Goal: Task Accomplishment & Management: Manage account settings

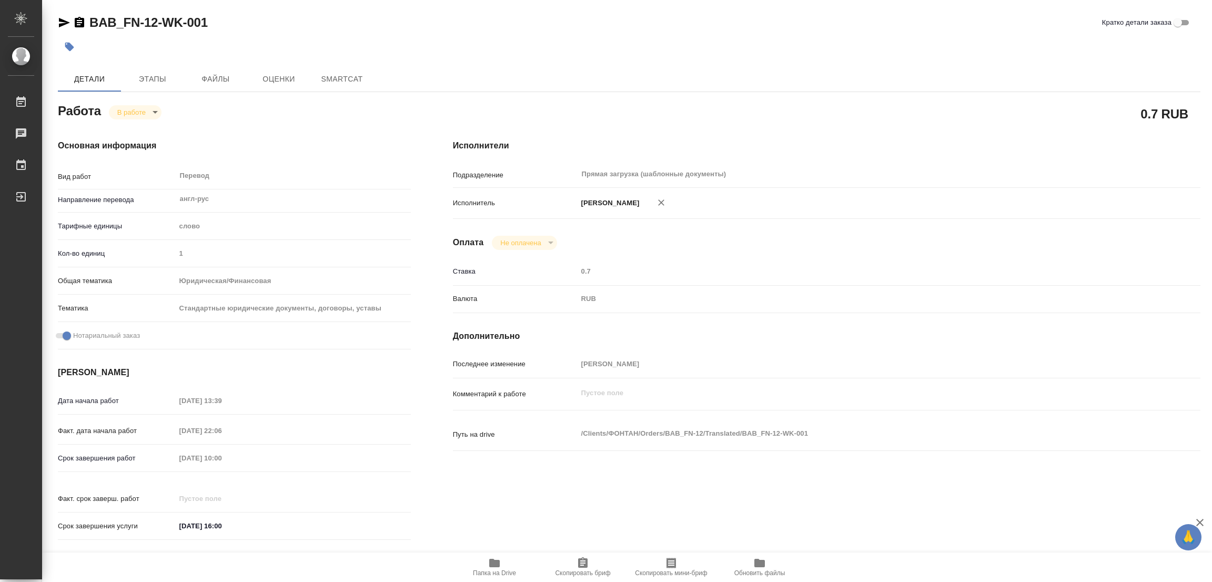
type textarea "x"
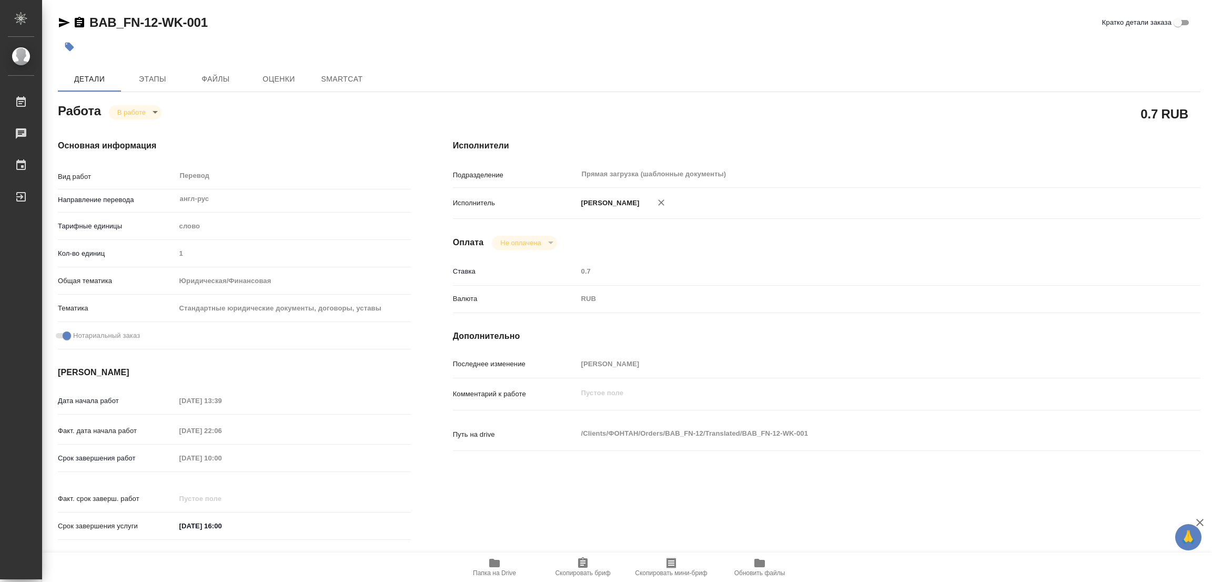
type textarea "x"
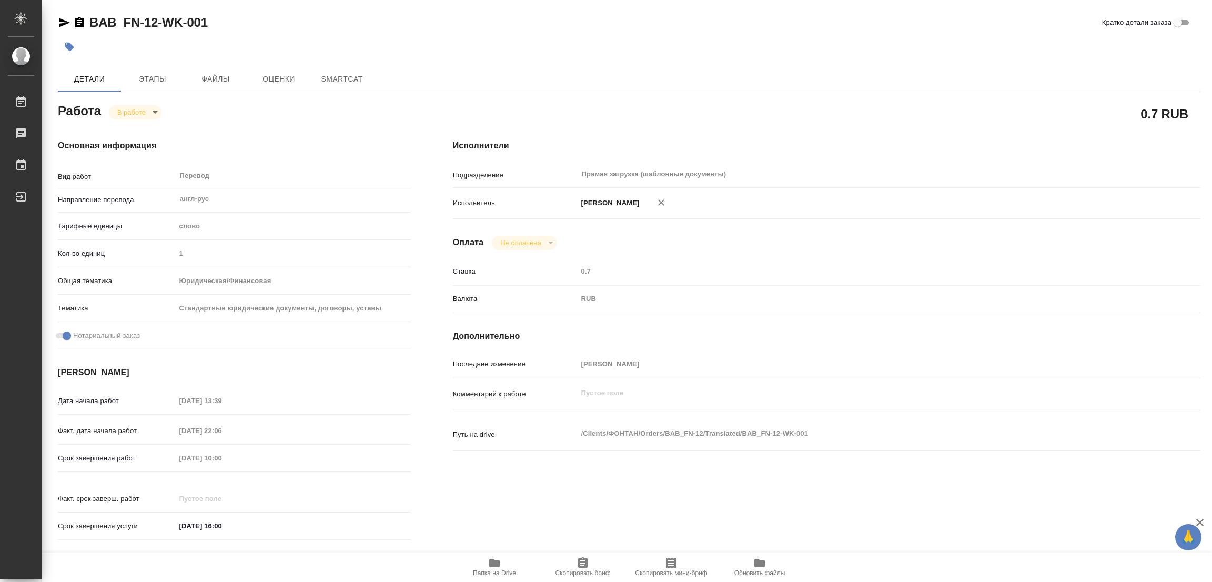
type textarea "x"
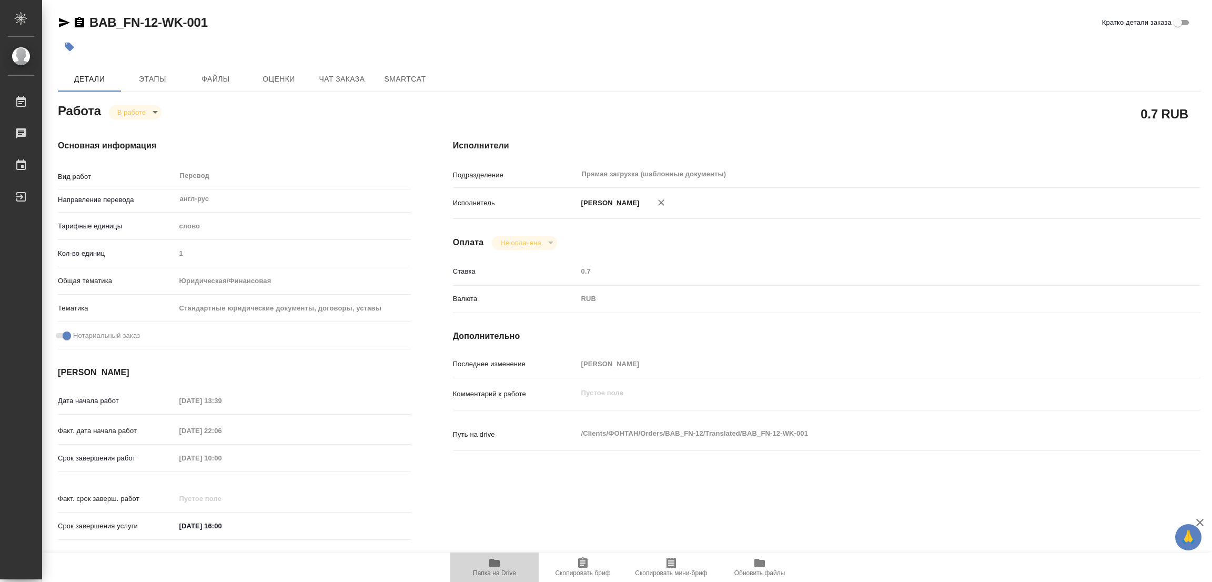
click at [501, 568] on span "Папка на Drive" at bounding box center [495, 567] width 76 height 20
type textarea "x"
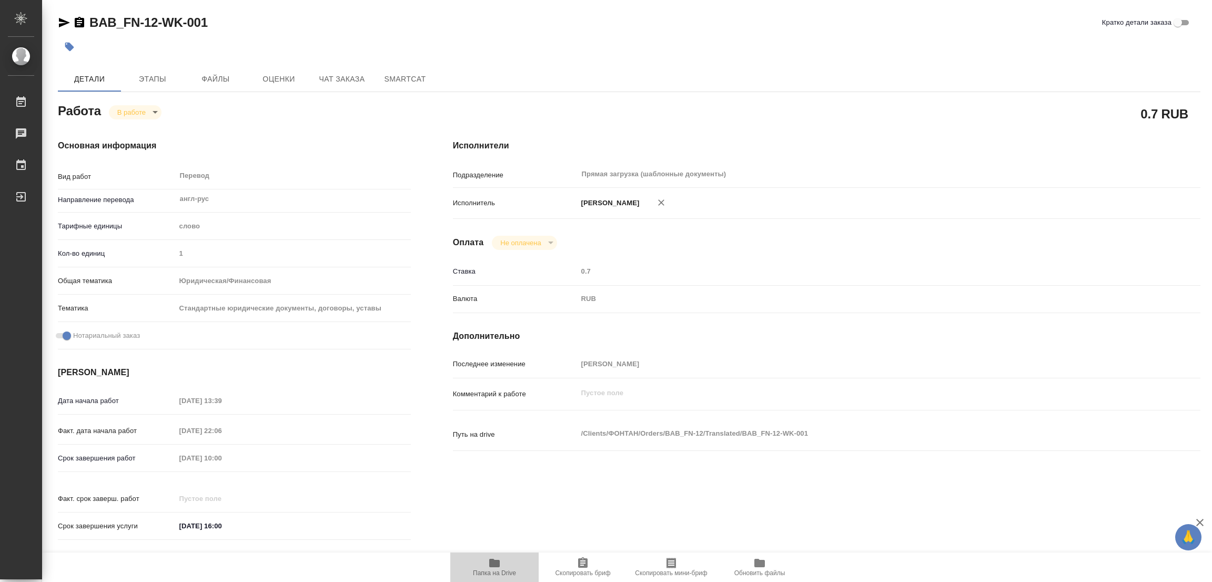
type textarea "x"
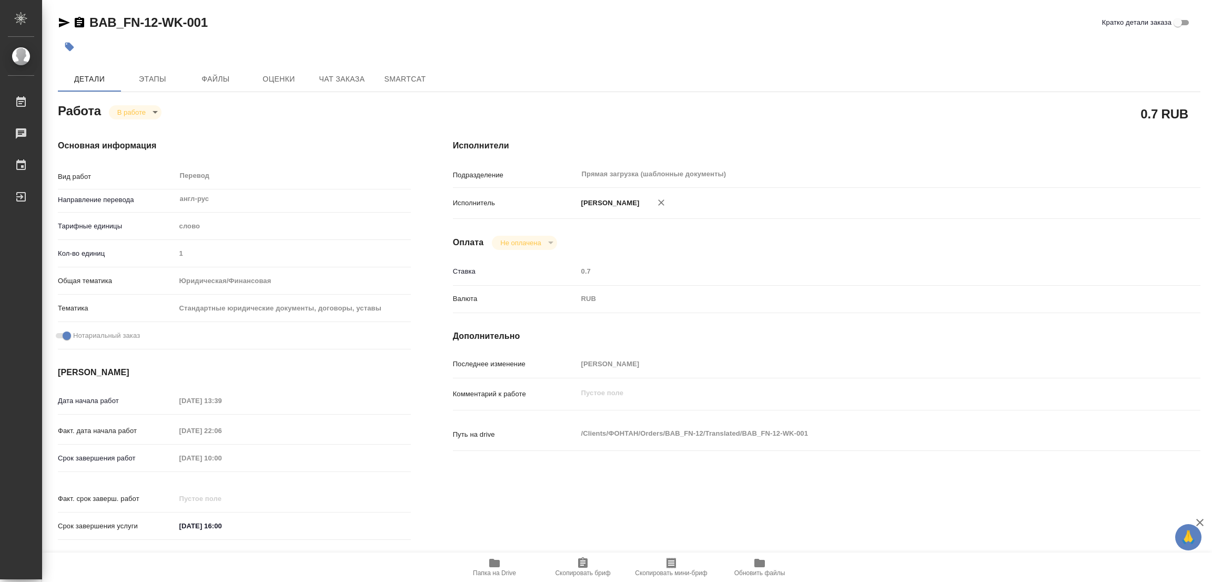
type textarea "x"
click at [153, 77] on span "Этапы" at bounding box center [152, 79] width 51 height 13
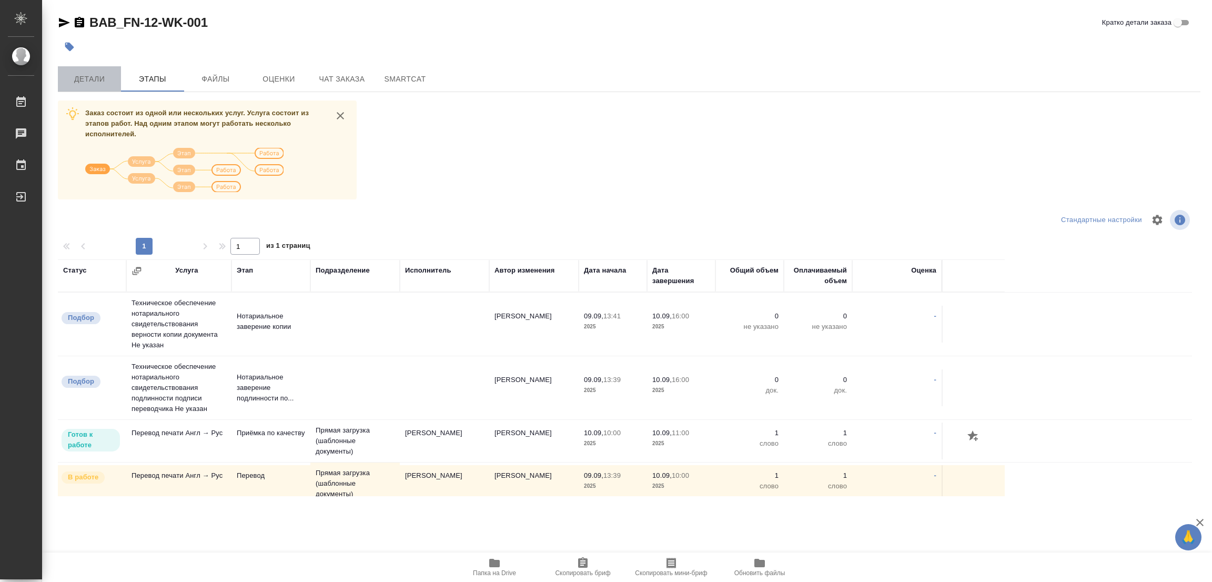
click at [86, 77] on span "Детали" at bounding box center [89, 79] width 51 height 13
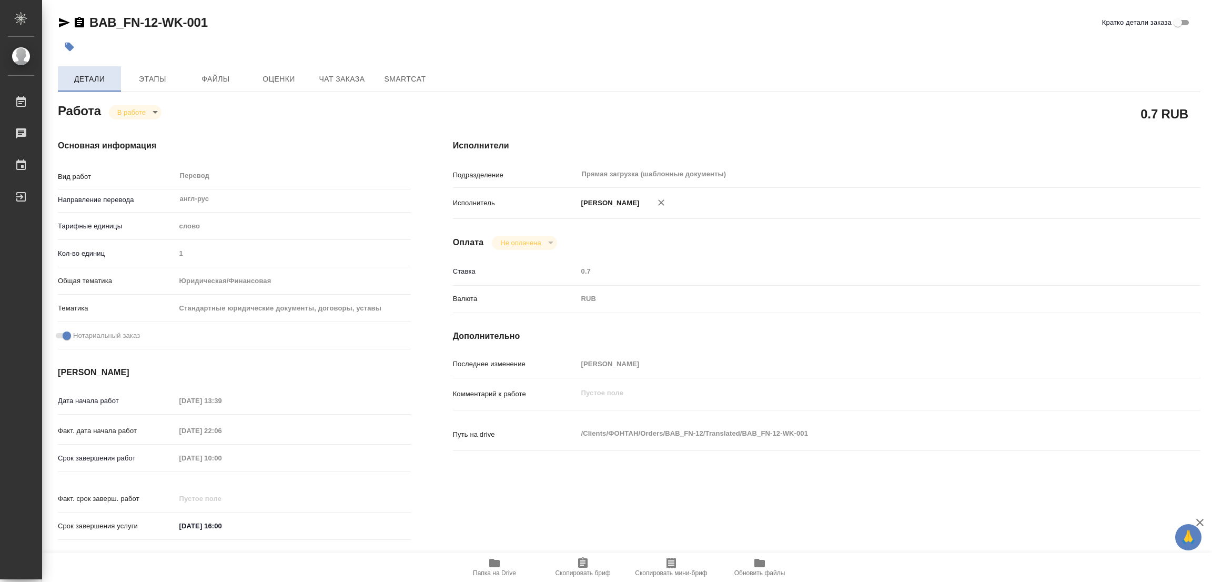
type textarea "x"
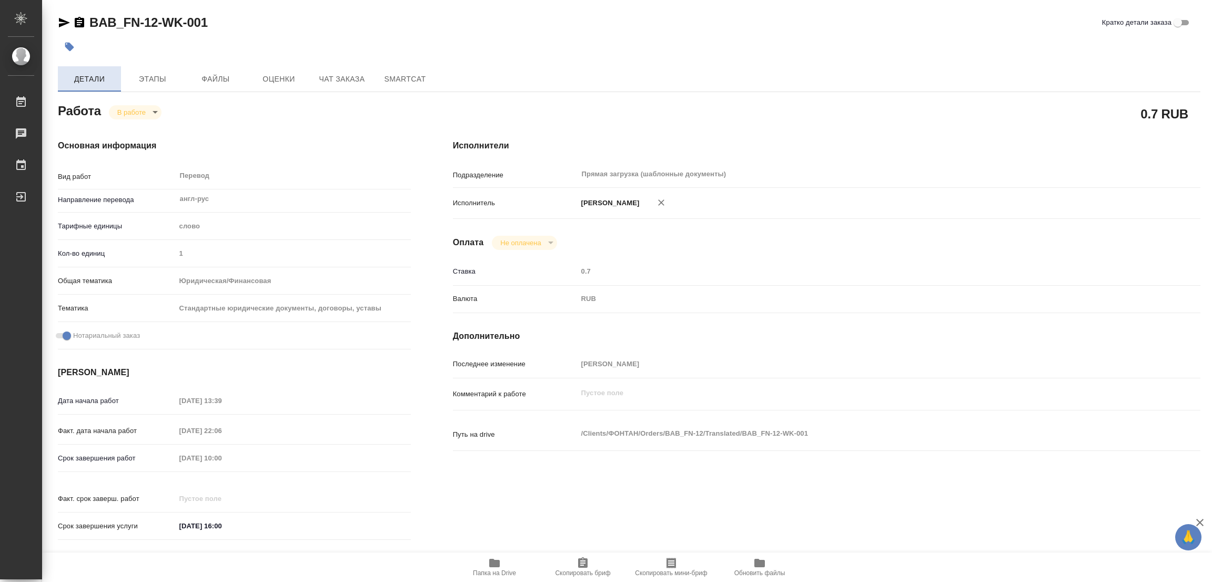
type textarea "x"
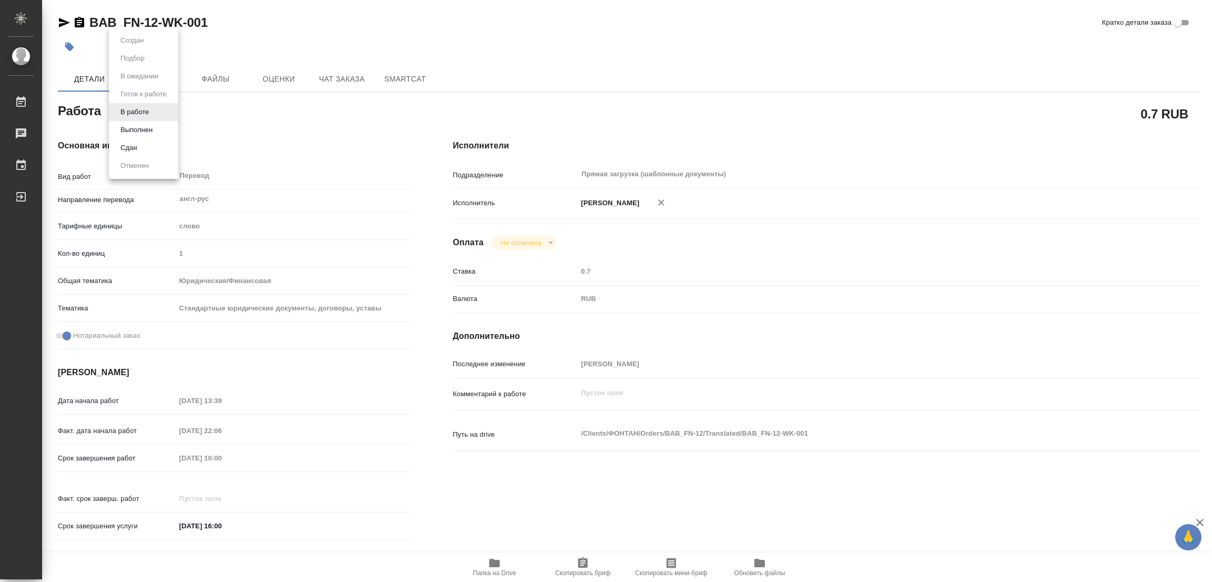
drag, startPoint x: 140, startPoint y: 107, endPoint x: 117, endPoint y: 122, distance: 26.7
click at [137, 107] on body "🙏 .cls-1 fill:#fff; AWATERA [PERSON_NAME] Работы 0 Чаты График Выйти BAB_FN-12-…" at bounding box center [606, 291] width 1212 height 582
type textarea "x"
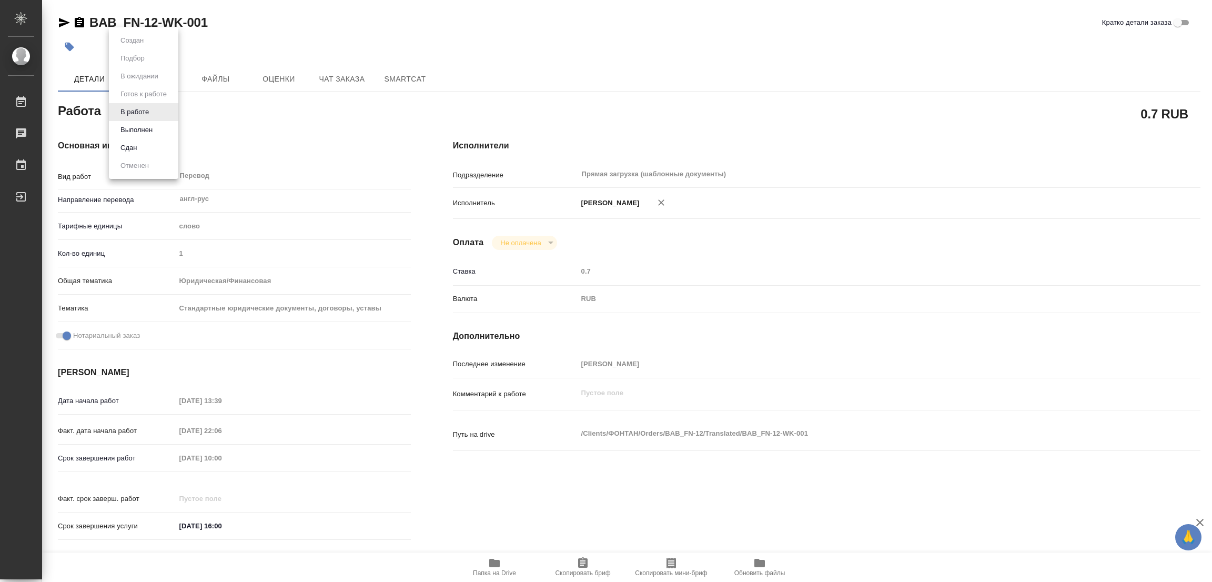
type textarea "x"
click at [130, 133] on button "Выполнен" at bounding box center [136, 130] width 38 height 12
type textarea "x"
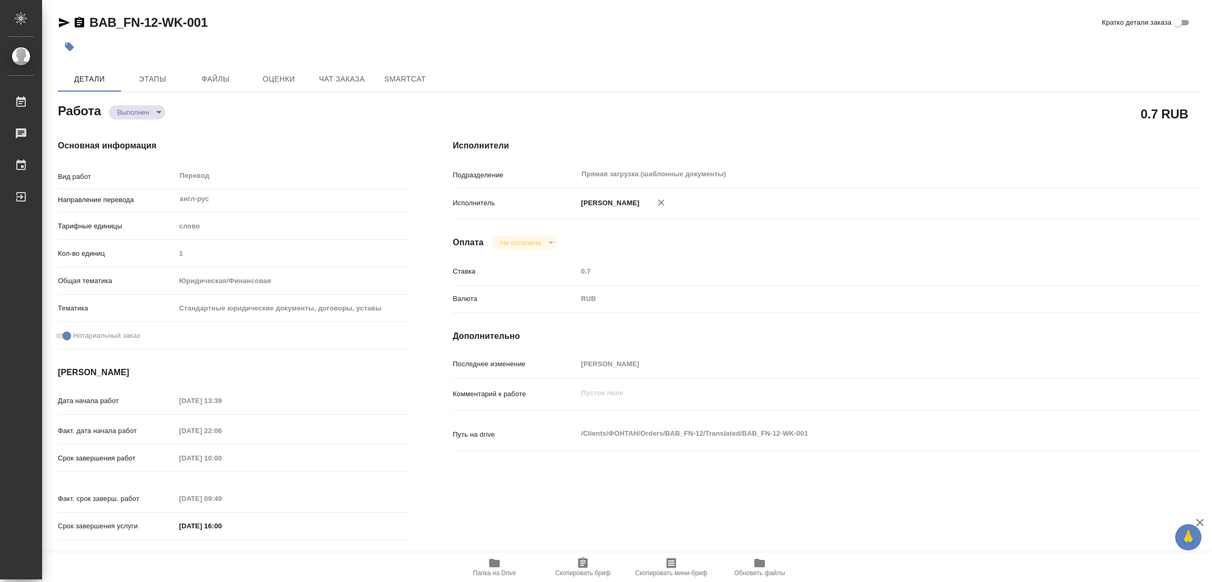
type textarea "x"
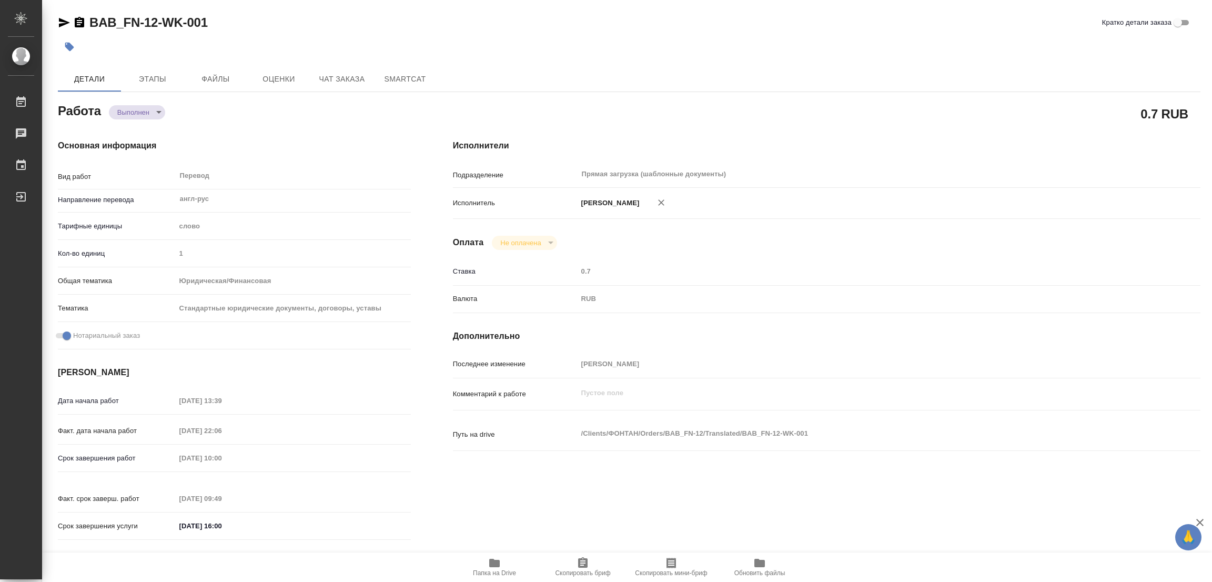
type textarea "x"
click at [71, 44] on icon "button" at bounding box center [69, 47] width 11 height 11
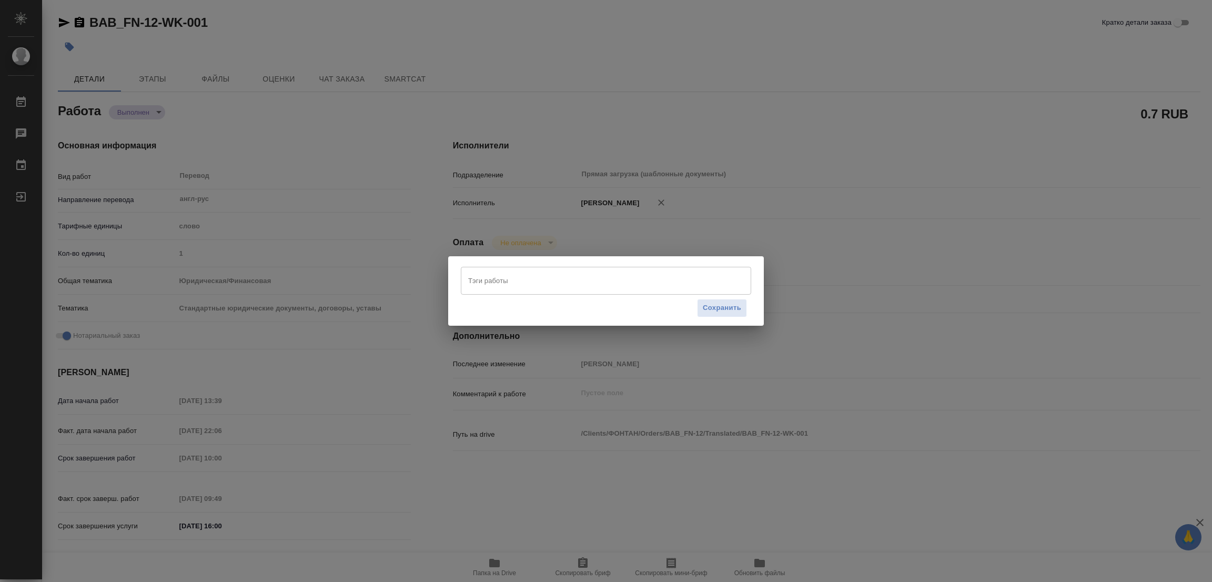
type textarea "x"
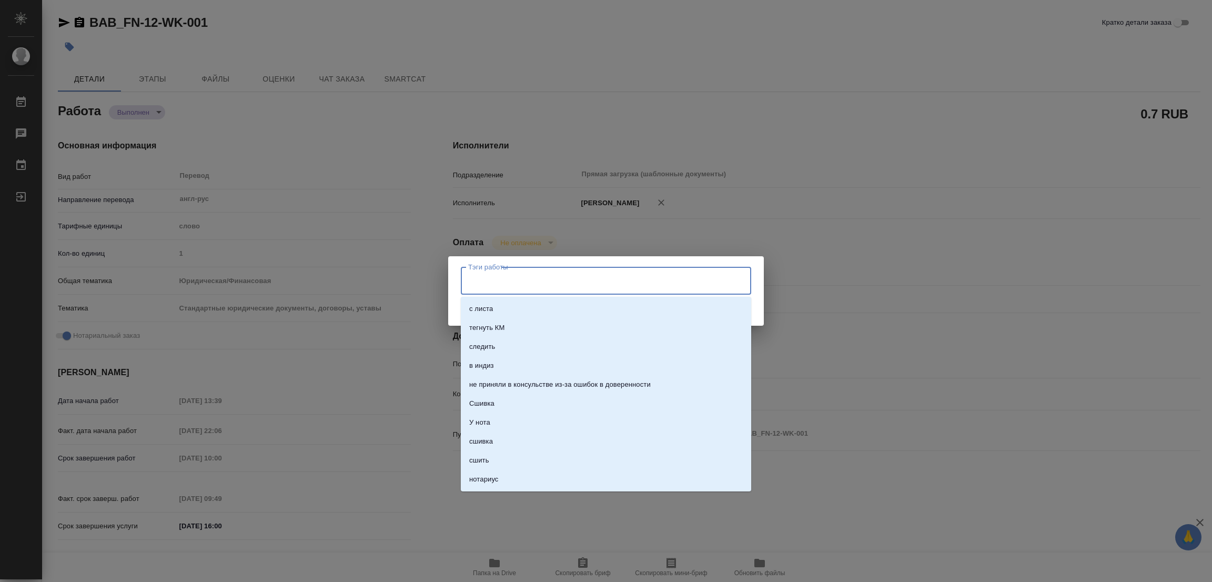
click at [466, 278] on input "Тэги работы" at bounding box center [596, 281] width 261 height 18
drag, startPoint x: 520, startPoint y: 283, endPoint x: 458, endPoint y: 262, distance: 64.9
click at [458, 281] on div "Тэги работы СТАТ: Тэги работы Сохранить" at bounding box center [606, 290] width 316 height 69
type input "стат: 300"
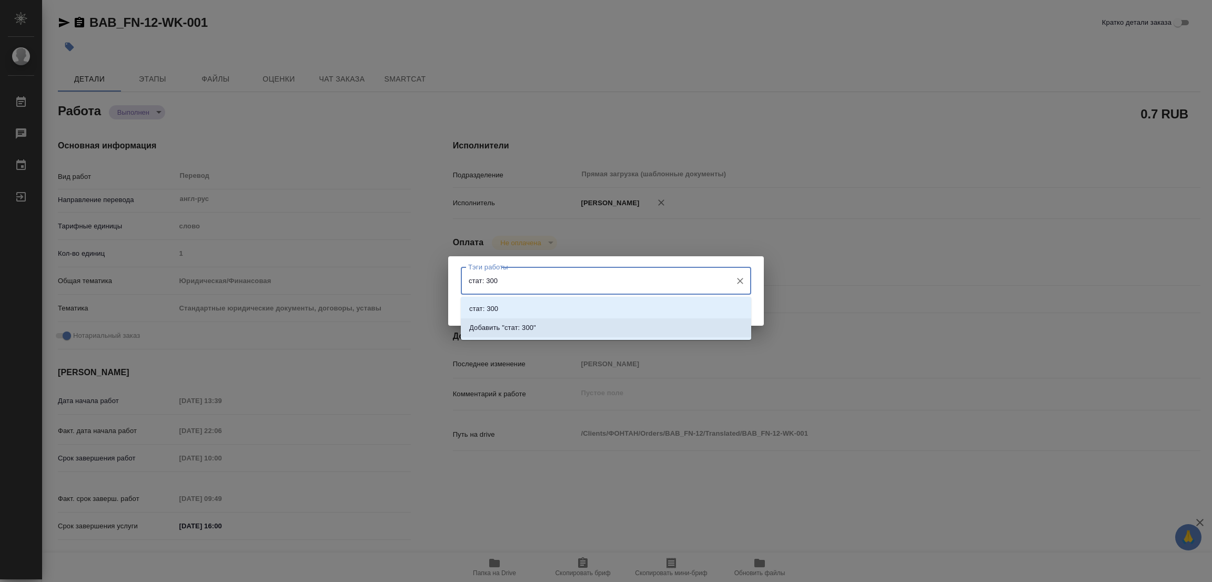
click at [512, 326] on p "Добавить "стат: 300"" at bounding box center [502, 328] width 67 height 11
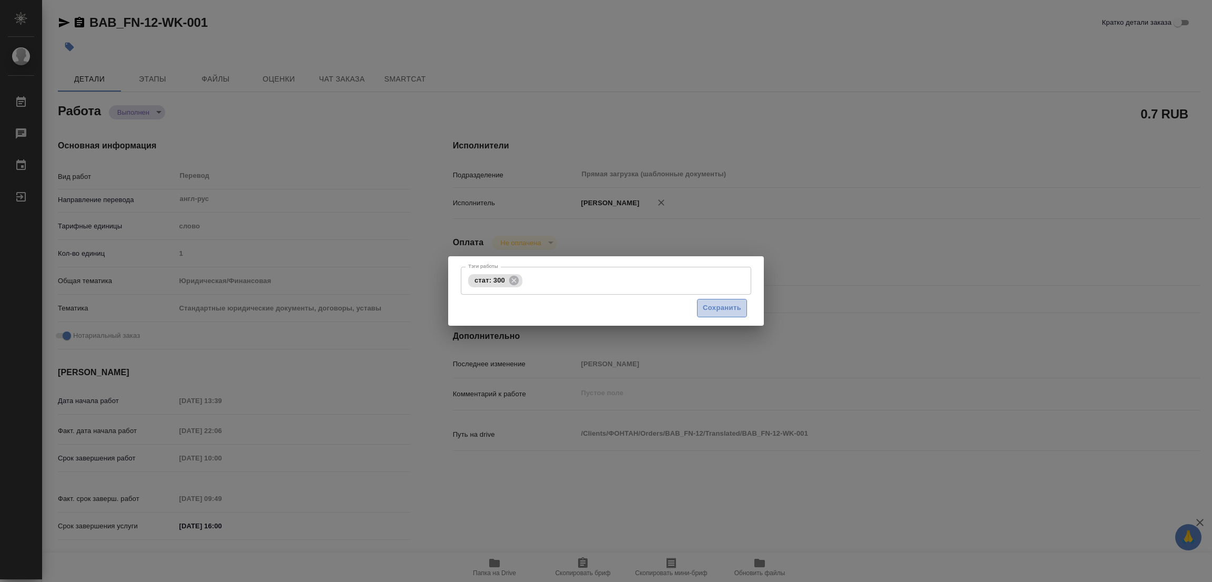
click at [722, 307] on span "Сохранить" at bounding box center [722, 308] width 38 height 12
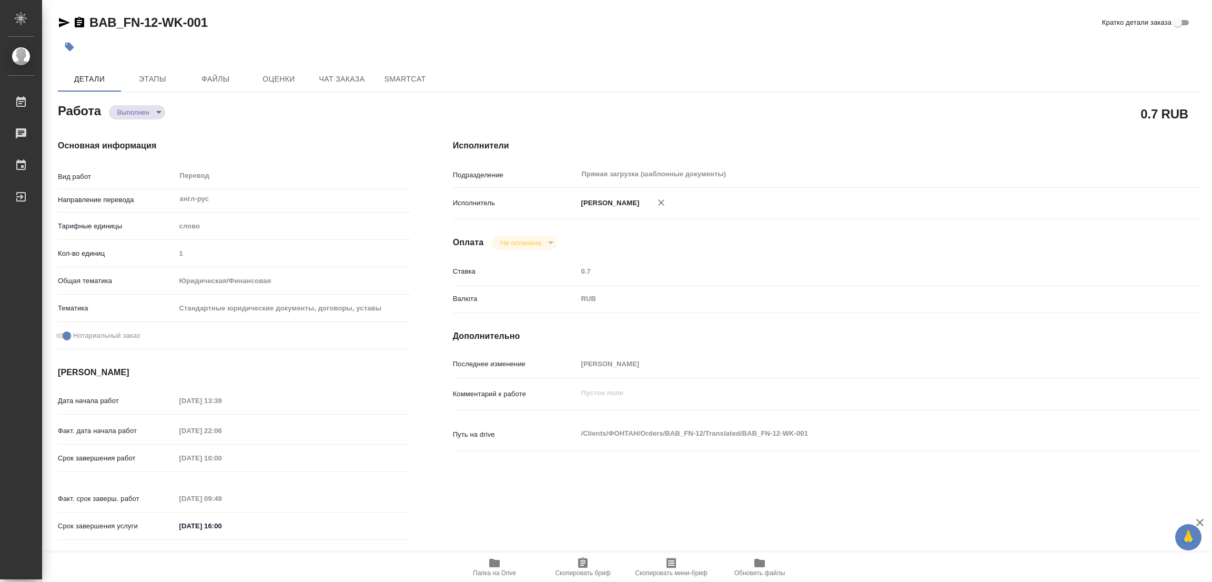
click at [514, 62] on div "BAB_FN-12-WK-001 Кратко детали заказа Детали Этапы Файлы Оценки Чат заказа Smar…" at bounding box center [629, 441] width 1154 height 883
type input "completed"
type textarea "Перевод"
type textarea "x"
type input "англ-рус"
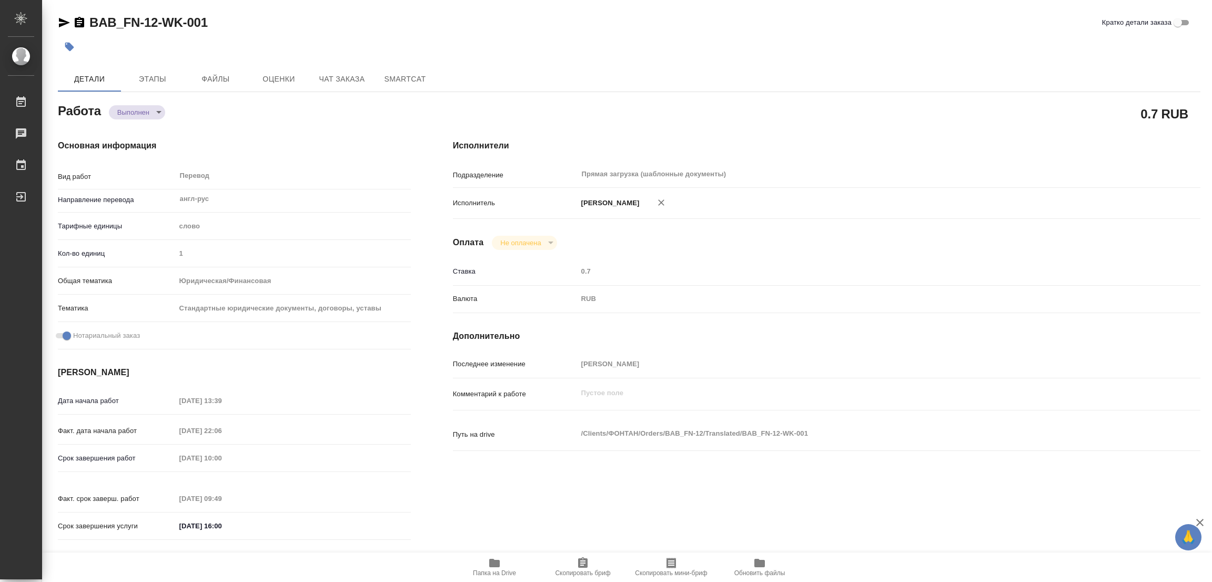
type input "5a8b1489cc6b4906c91bfd90"
type input "1"
type input "yr-fn"
type input "5f647205b73bc97568ca66bf"
checkbox input "true"
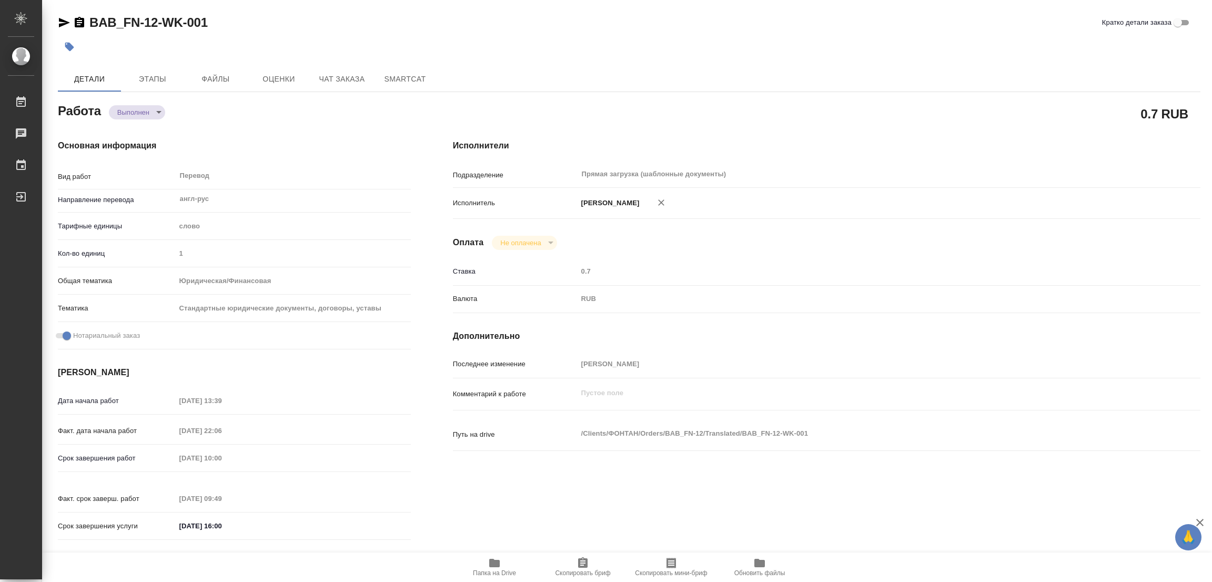
type input "[DATE] 13:39"
type input "[DATE] 22:06"
type input "[DATE] 10:00"
type input "[DATE] 09:49"
type input "[DATE] 16:00"
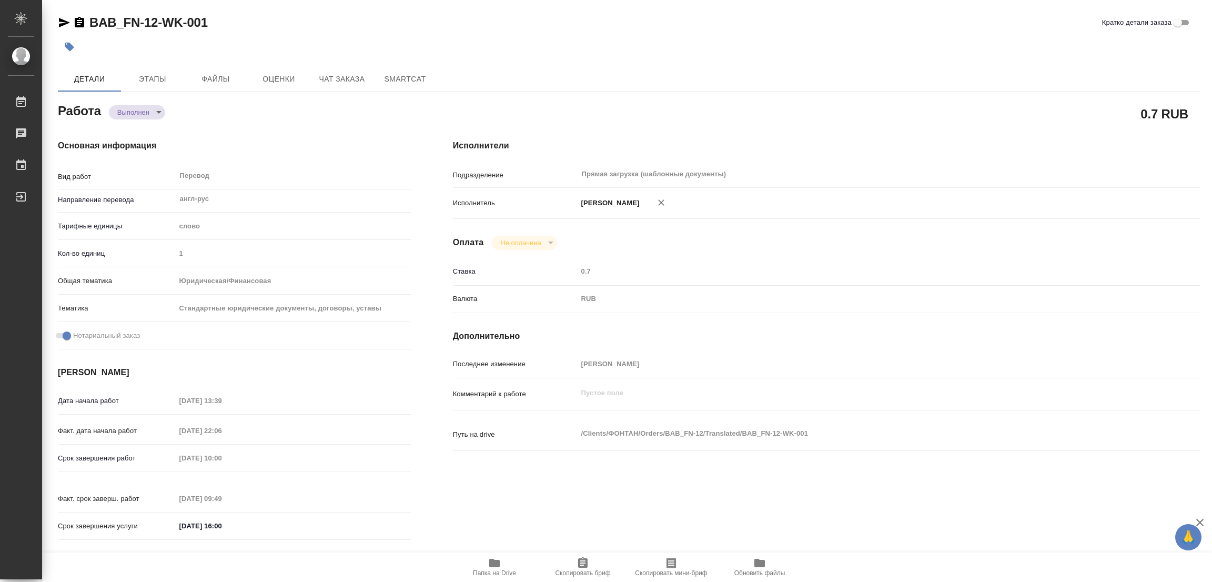
type input "Прямая загрузка (шаблонные документы)"
type input "notPayed"
type input "0.7"
type input "RUB"
type input "[PERSON_NAME]"
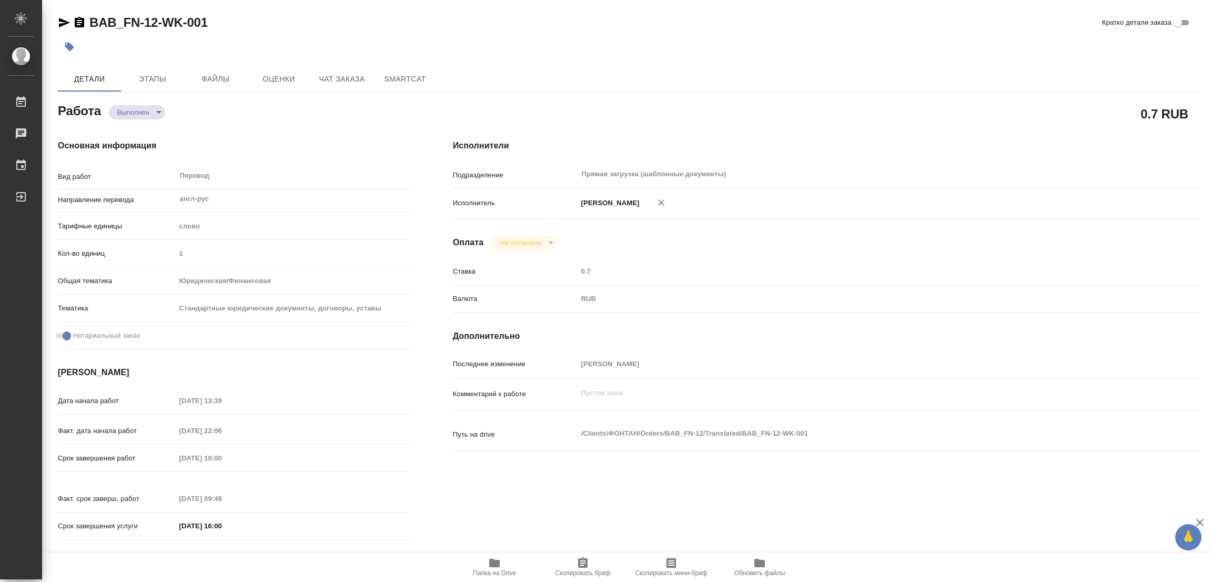
type textarea "x"
type textarea "/Clients/ФОНТАН/Orders/BAB_FN-12/Translated/BAB_FN-12-WK-001"
type textarea "x"
type input "BAB_FN-12"
type input "Перевод печати"
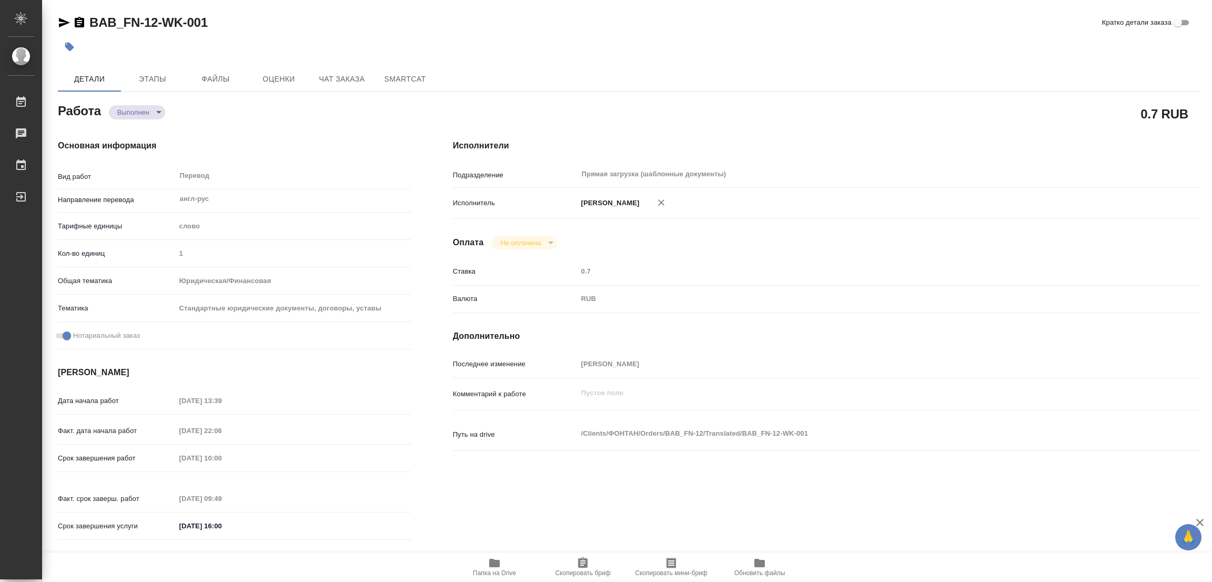
type input "Приёмка по качеству, Перевод"
type input "[PERSON_NAME]"
type input "/Clients/ФОНТАН/Orders/BAB_FN-12"
type textarea "x"
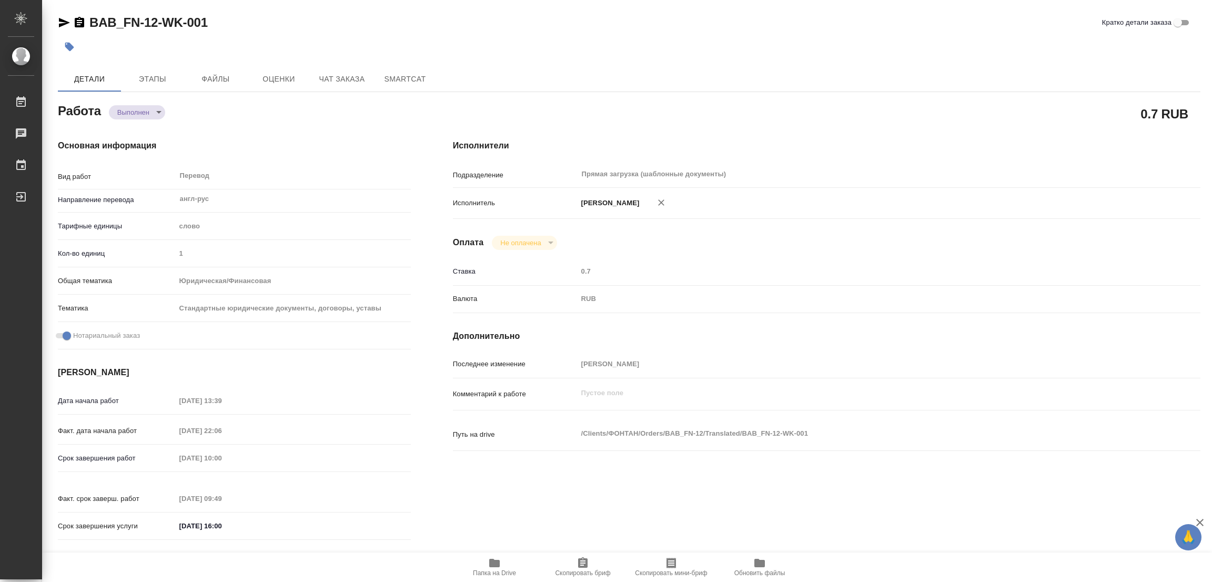
type textarea "переводим печати и штампы удостоверения нотариуса"
type textarea "x"
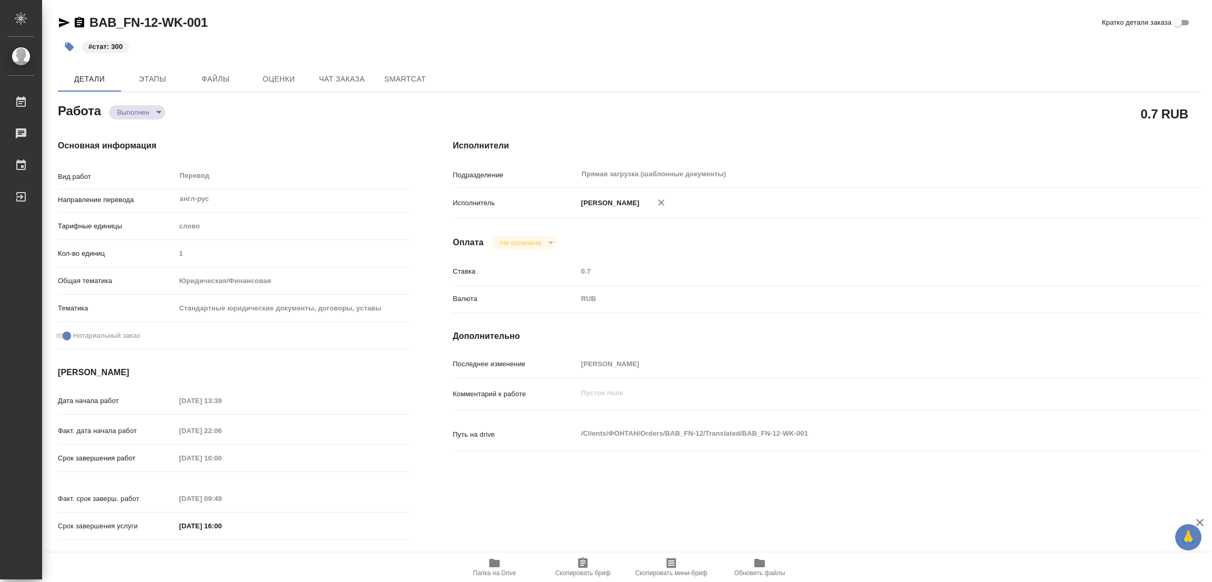
type textarea "x"
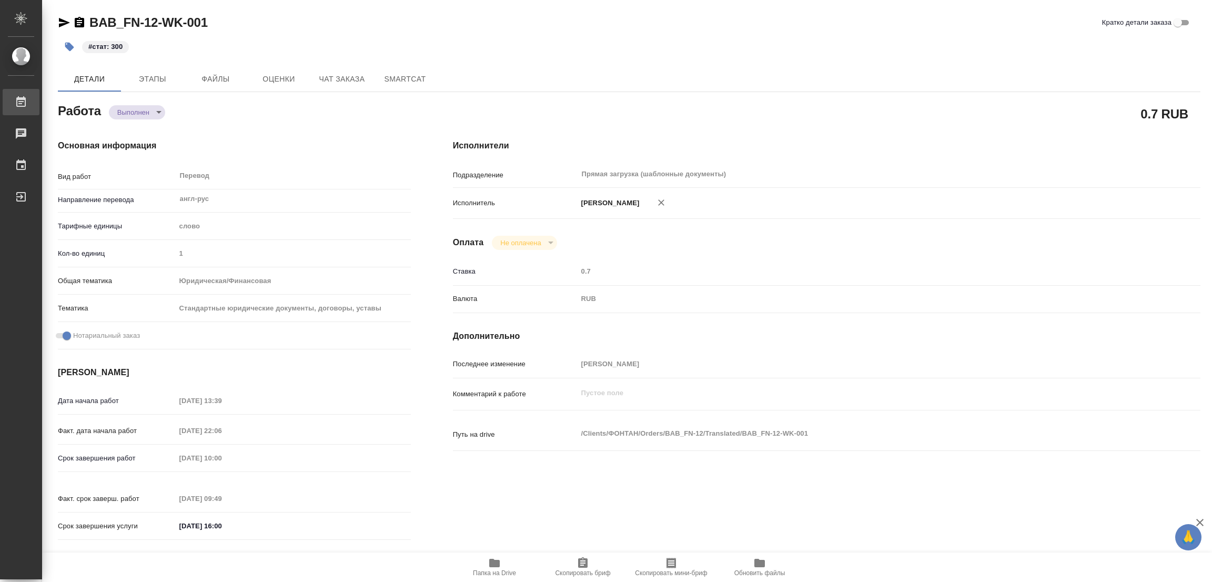
type textarea "x"
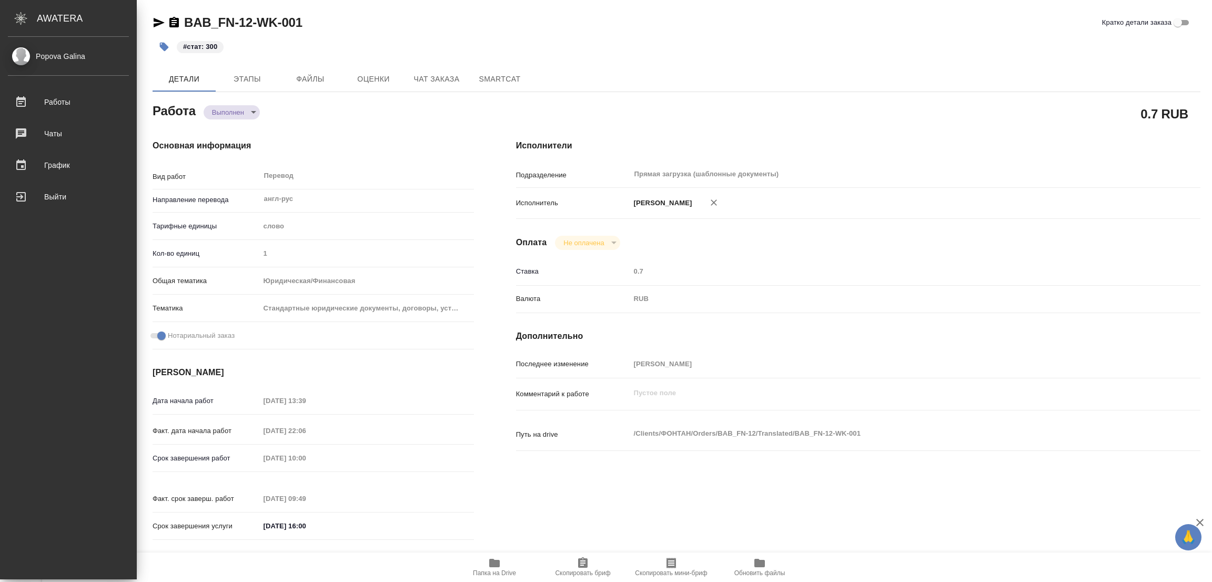
type textarea "x"
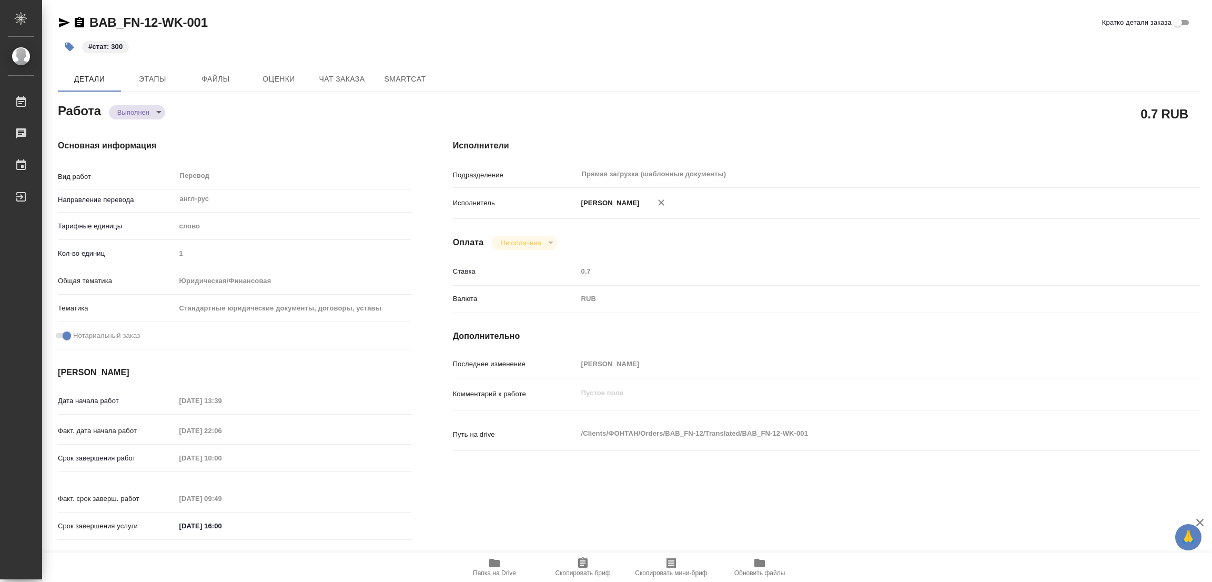
type textarea "x"
